Goal: Information Seeking & Learning: Learn about a topic

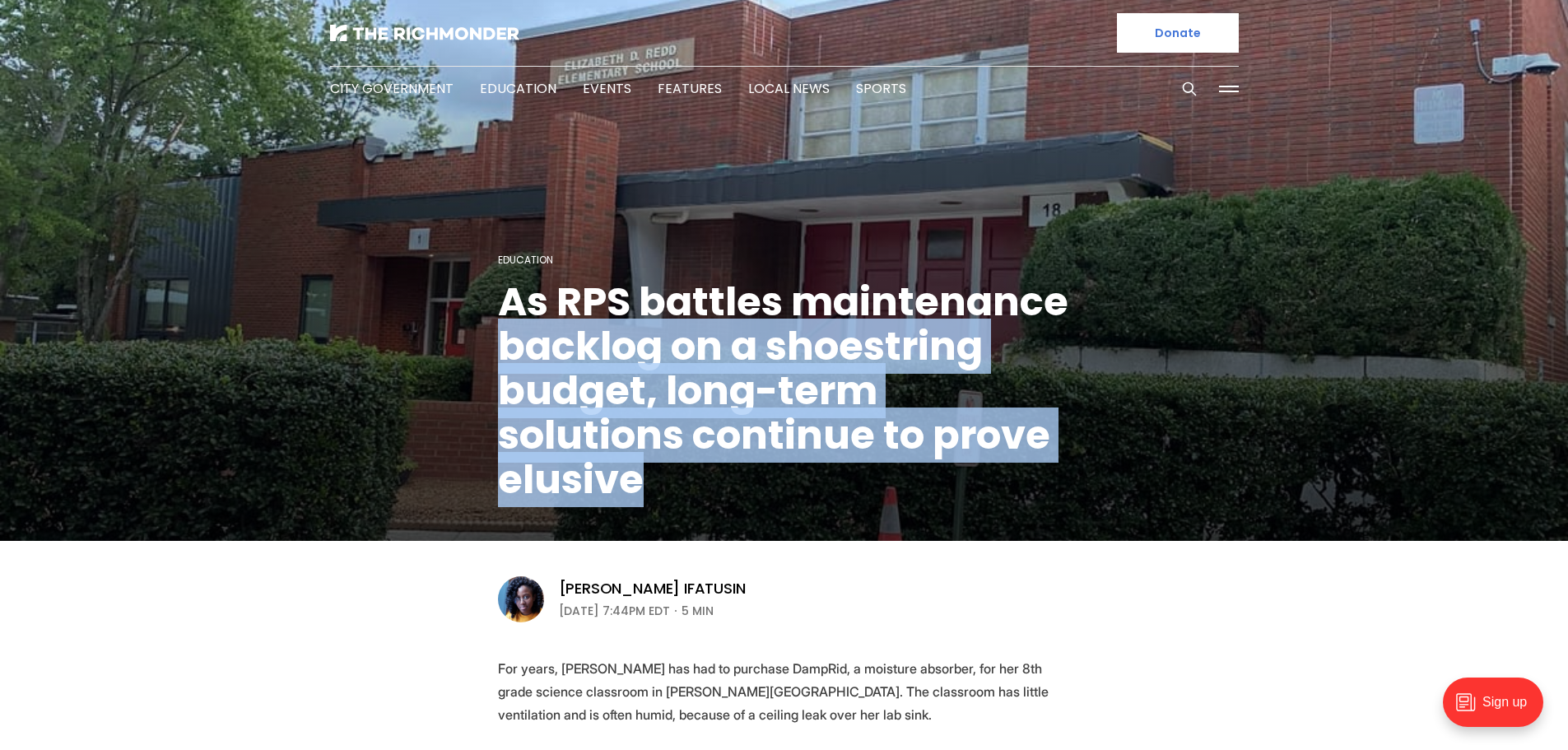
drag, startPoint x: 0, startPoint y: 0, endPoint x: 684, endPoint y: 482, distance: 836.8
click at [684, 482] on figcaption "Education As RPS battles maintenance backlog on a shoestring budget, long-term …" at bounding box center [784, 272] width 1568 height 538
click at [635, 502] on h1 "As RPS battles maintenance backlog on a shoestring budget, long-term solutions …" at bounding box center [784, 391] width 572 height 223
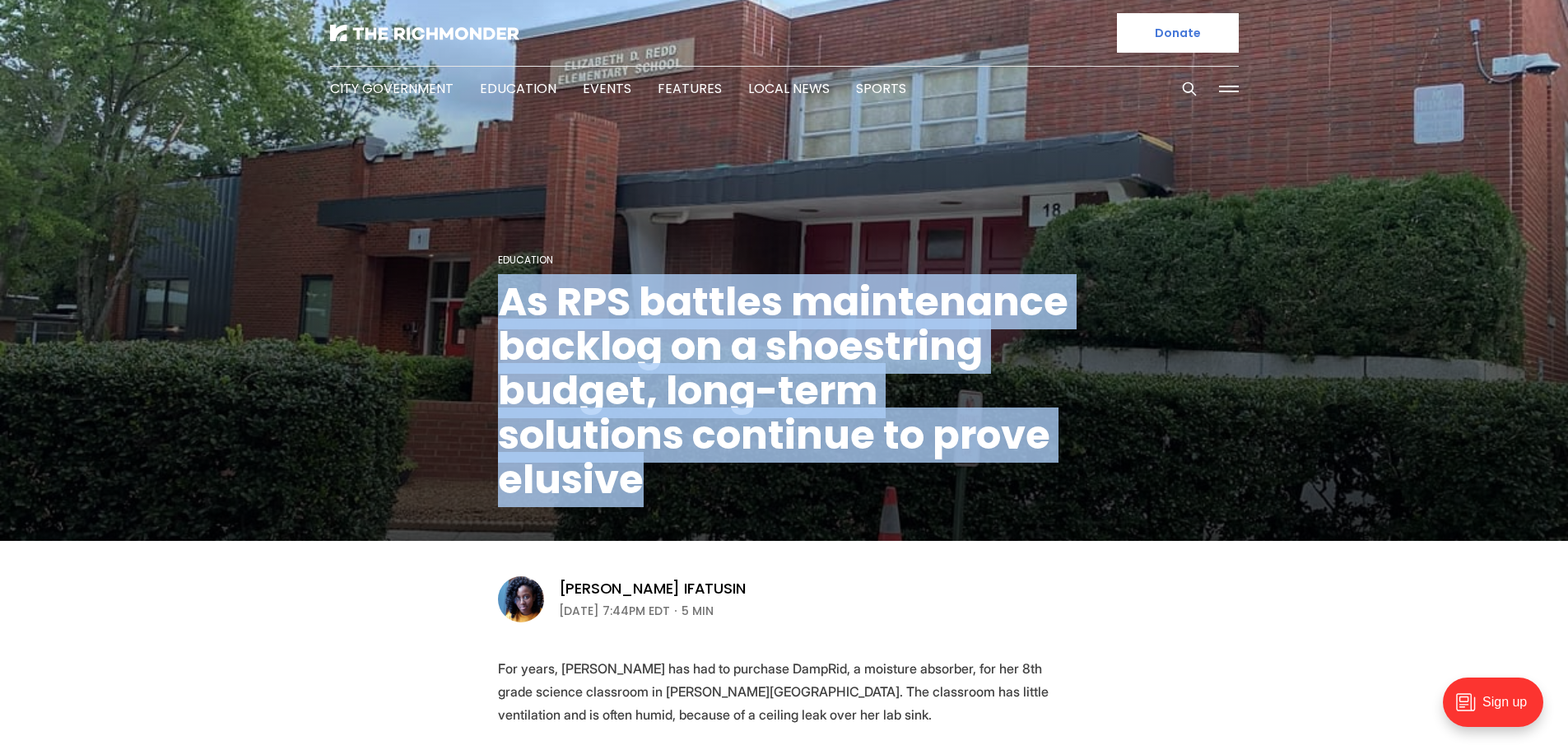
drag, startPoint x: 656, startPoint y: 499, endPoint x: 482, endPoint y: 304, distance: 261.3
click at [482, 304] on figcaption "Education As RPS battles maintenance backlog on a shoestring budget, long-term …" at bounding box center [784, 272] width 1568 height 538
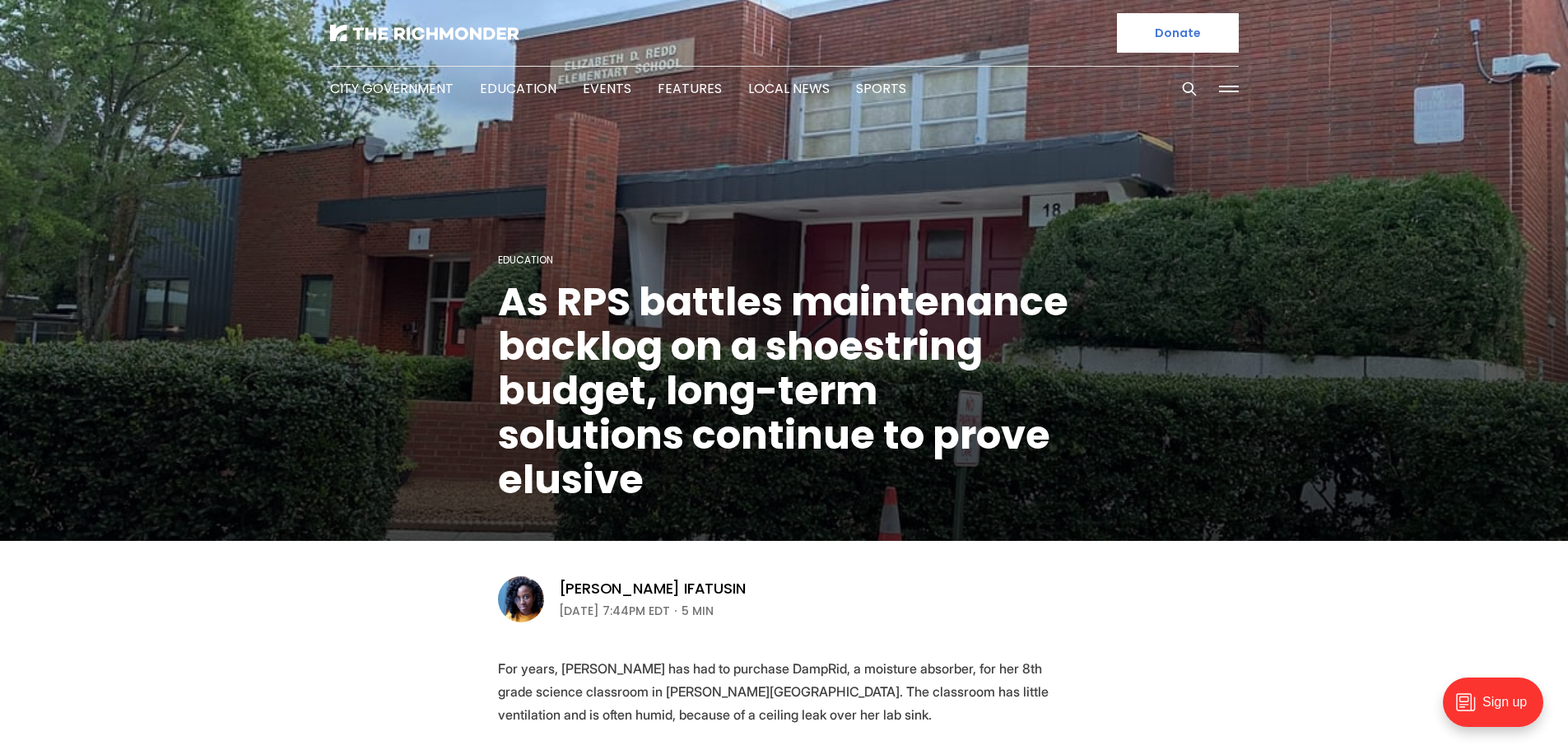
drag, startPoint x: 551, startPoint y: 344, endPoint x: 837, endPoint y: 550, distance: 352.5
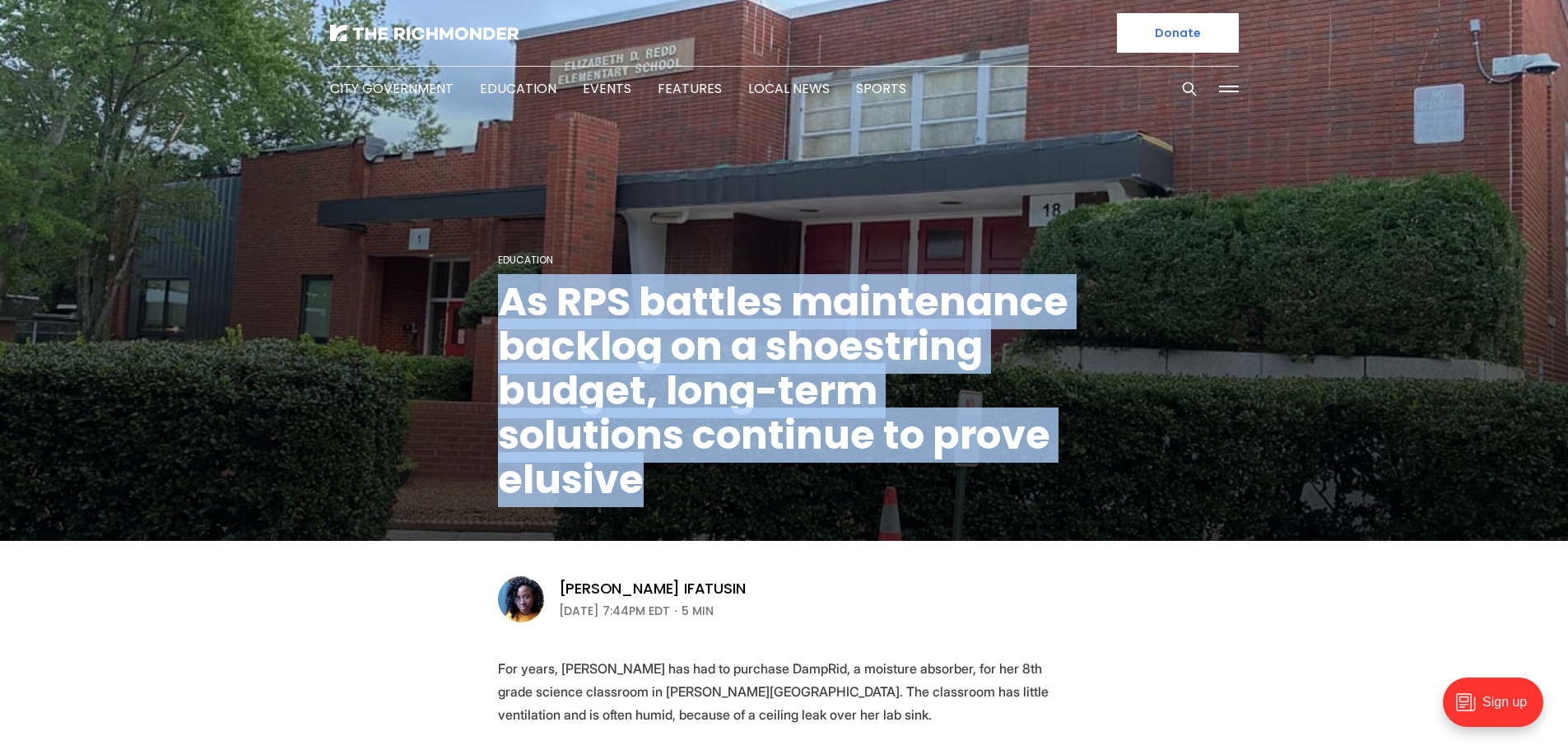
drag, startPoint x: 669, startPoint y: 474, endPoint x: 491, endPoint y: 306, distance: 244.8
click at [491, 306] on figcaption "Education As RPS battles maintenance backlog on a shoestring budget, long-term …" at bounding box center [784, 272] width 1568 height 538
copy h1 "As RPS battles maintenance backlog on a shoestring budget, long-term solutions …"
